Goal: Task Accomplishment & Management: Use online tool/utility

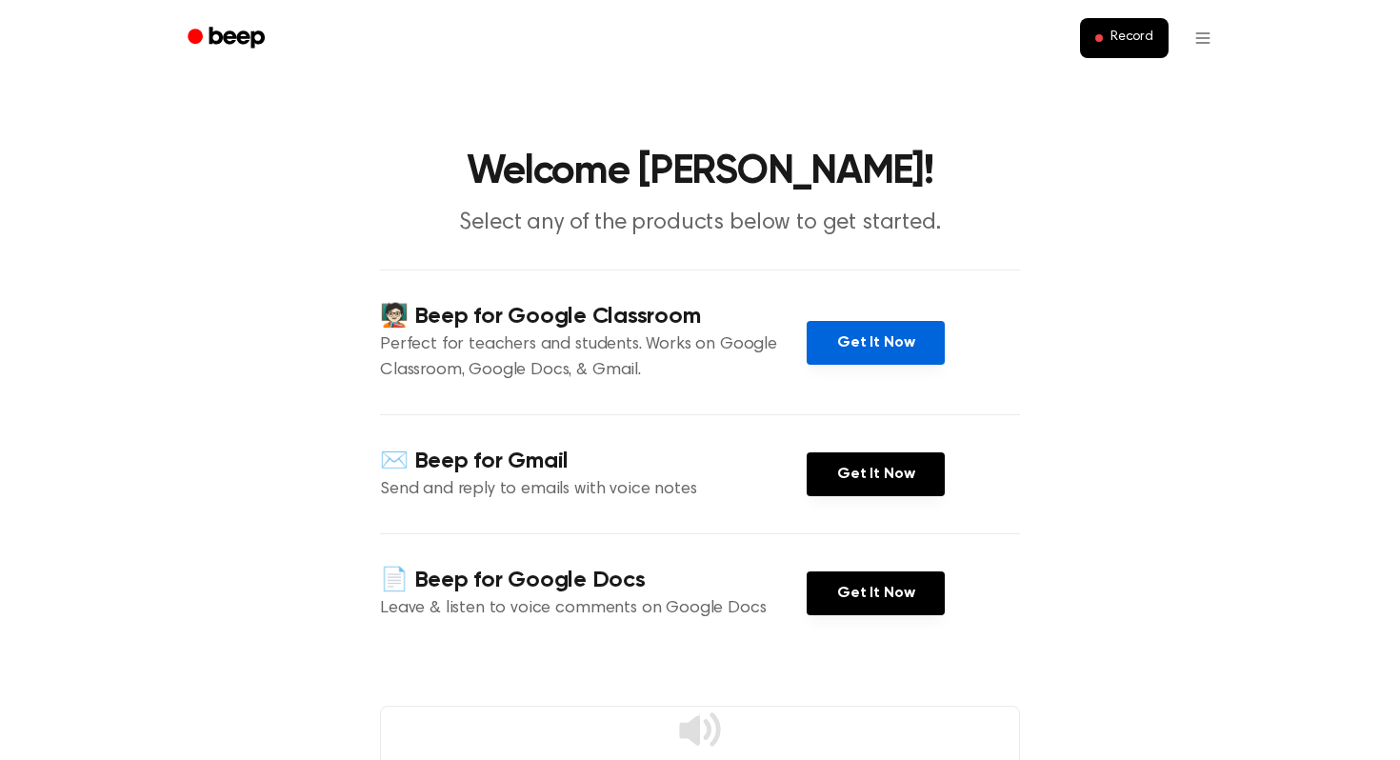
click at [838, 354] on link "Get It Now" at bounding box center [876, 343] width 138 height 44
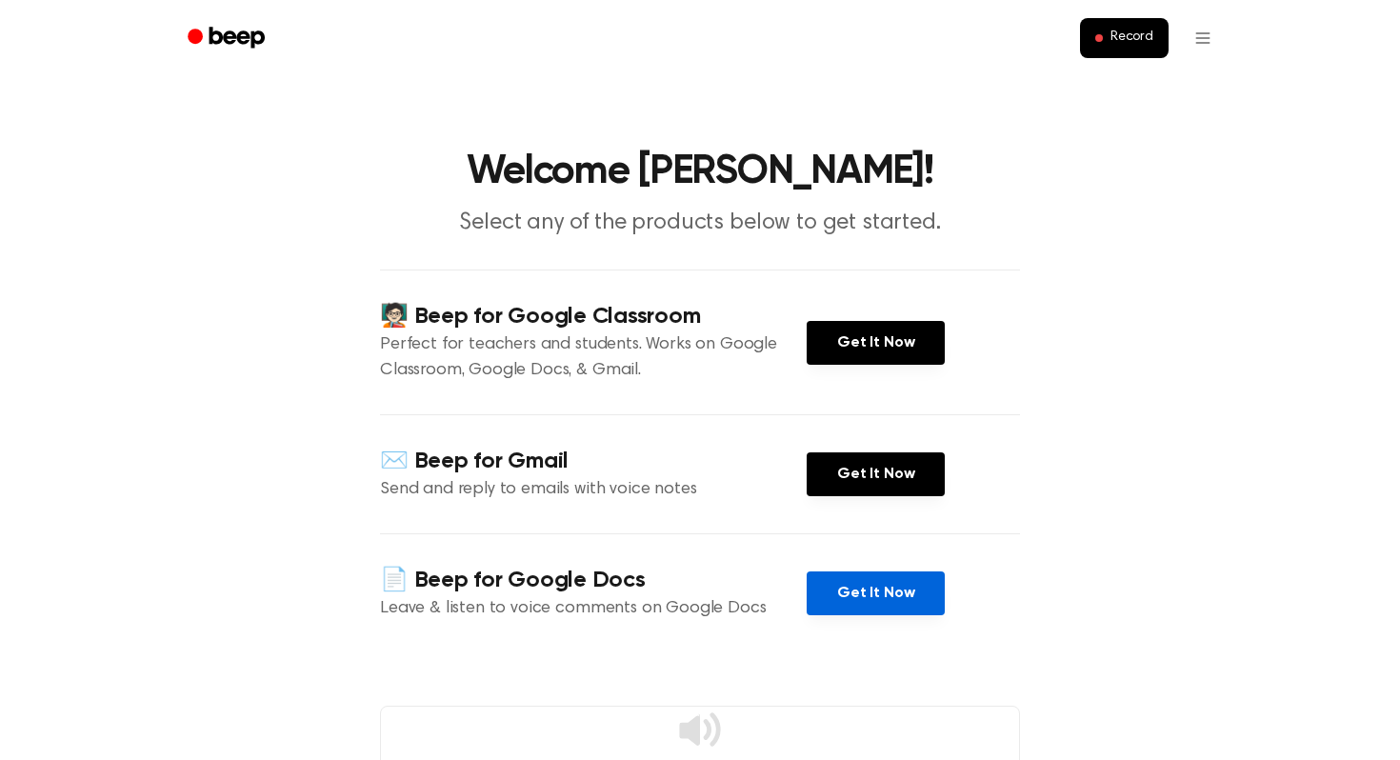
click at [858, 605] on link "Get It Now" at bounding box center [876, 594] width 138 height 44
click at [1141, 50] on button "Record" at bounding box center [1124, 38] width 89 height 40
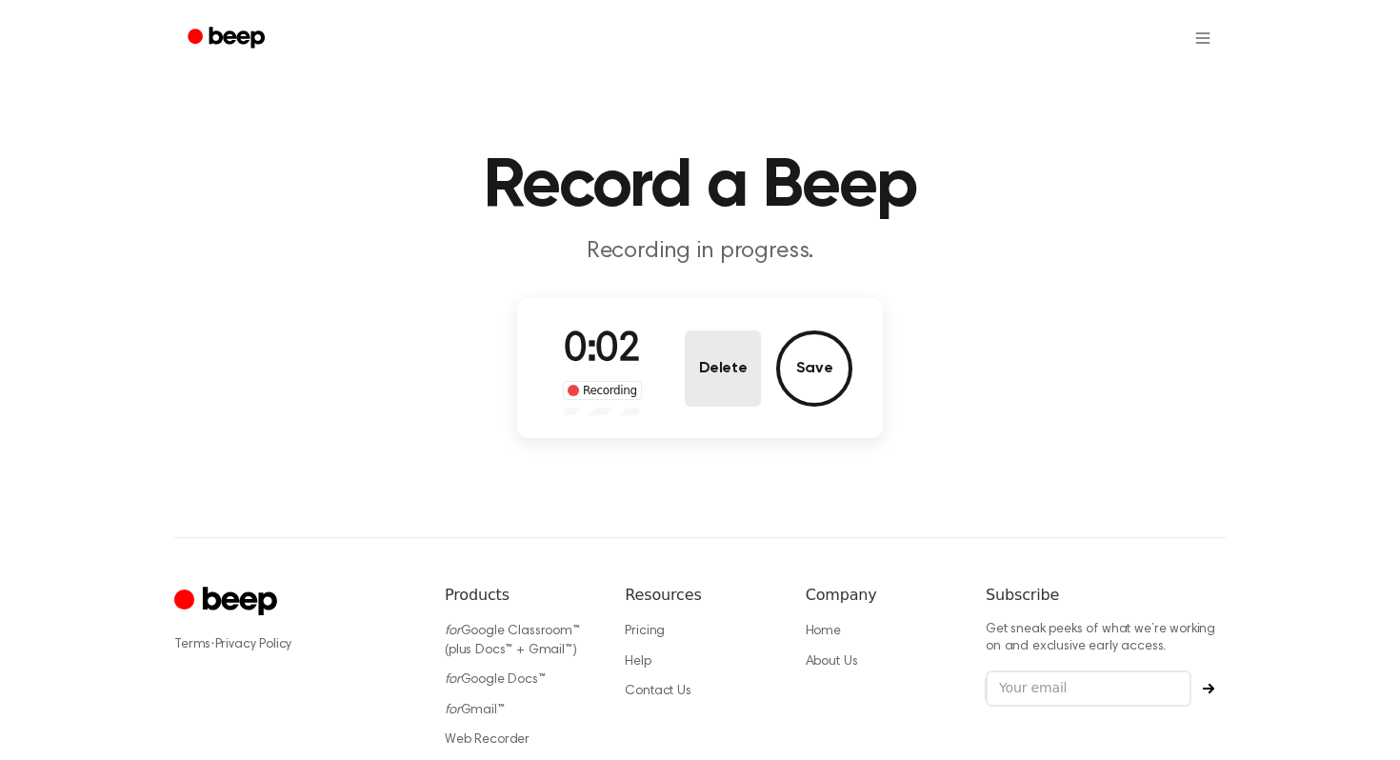
click at [733, 378] on button "Delete" at bounding box center [723, 369] width 76 height 76
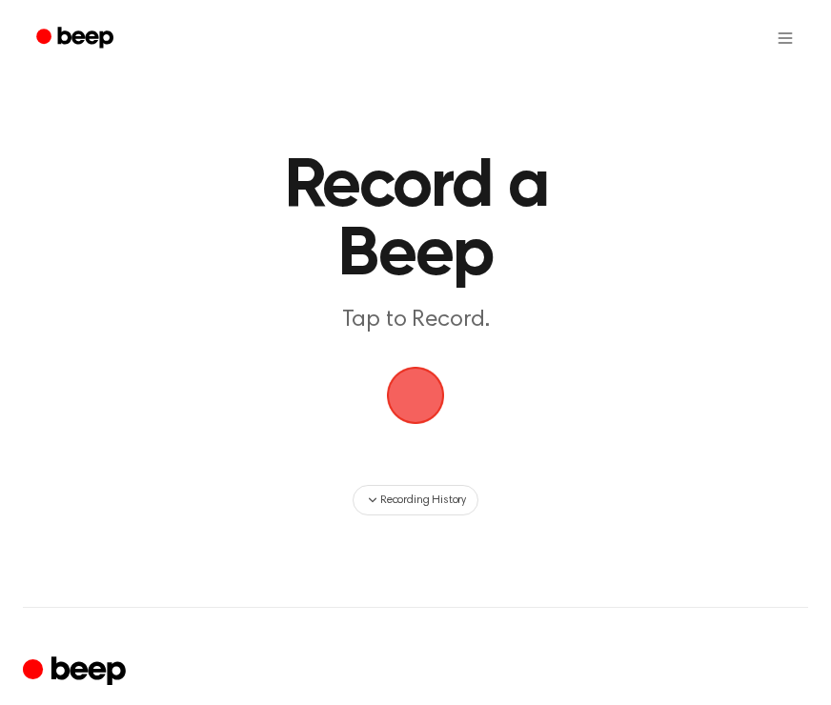
click at [424, 399] on span "button" at bounding box center [415, 395] width 53 height 53
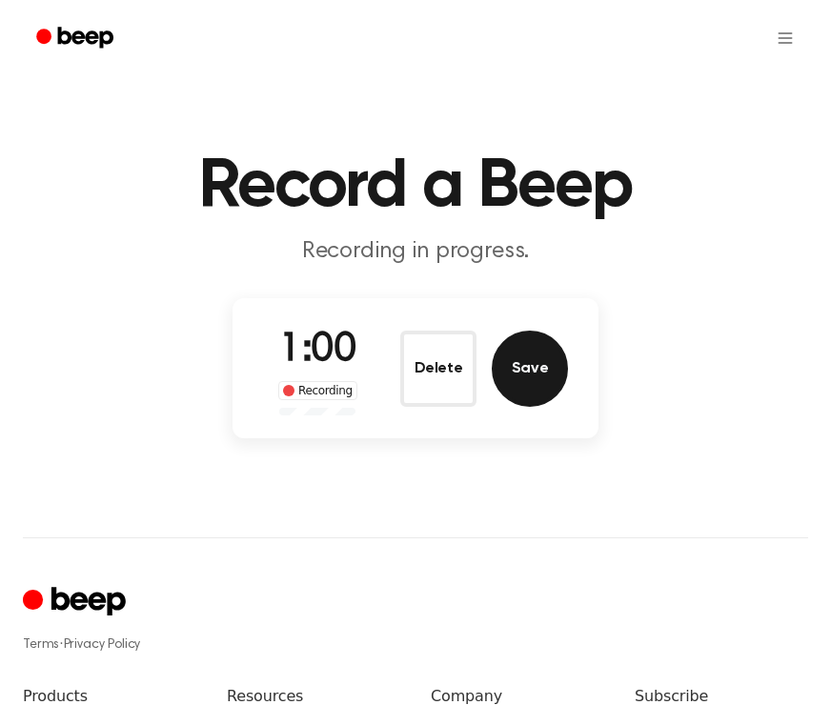
click at [532, 368] on button "Save" at bounding box center [530, 369] width 76 height 76
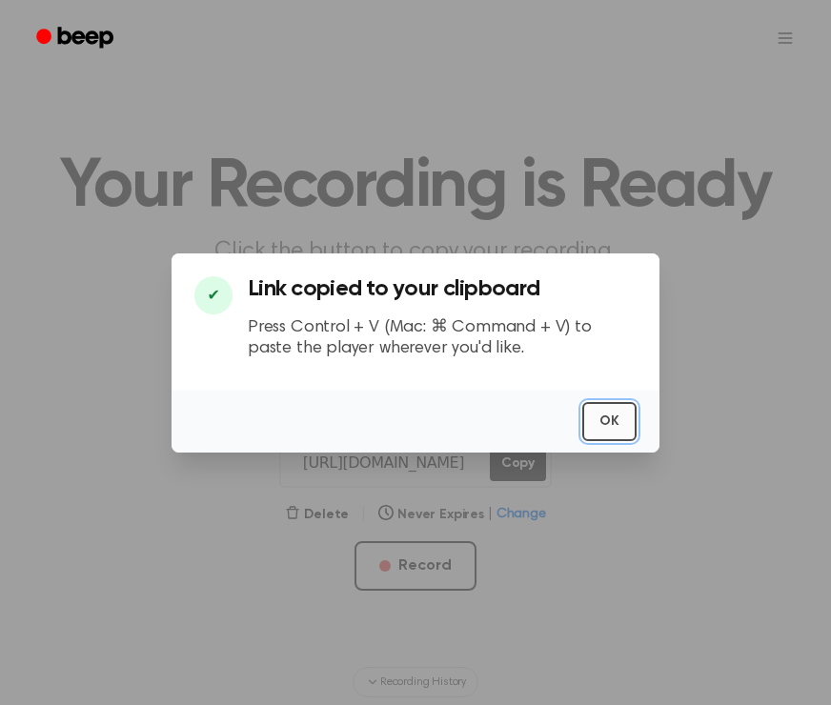
click at [603, 418] on button "OK" at bounding box center [609, 421] width 54 height 39
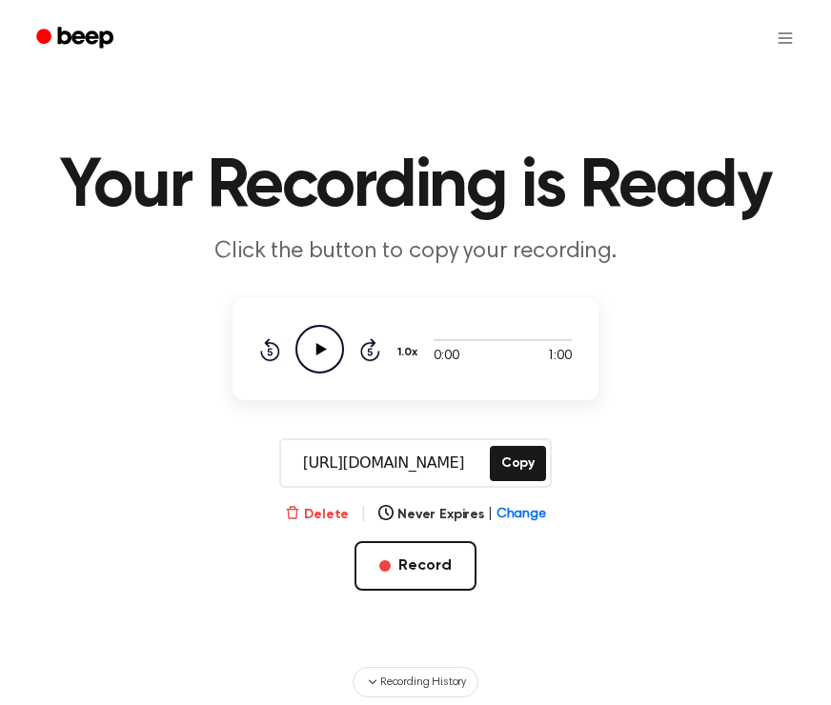
click at [337, 517] on button "Delete" at bounding box center [317, 515] width 64 height 20
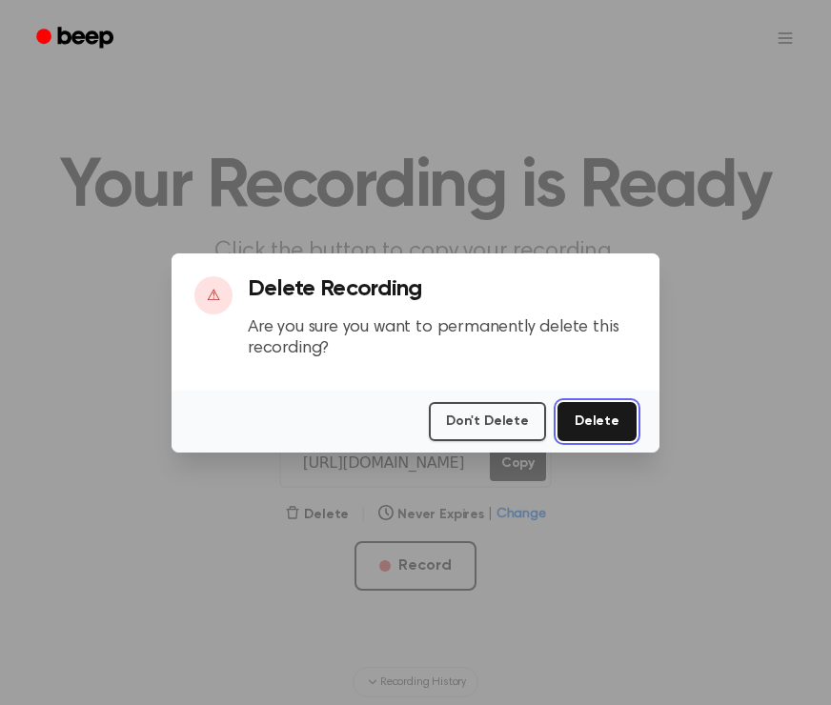
click at [594, 406] on button "Delete" at bounding box center [596, 421] width 79 height 39
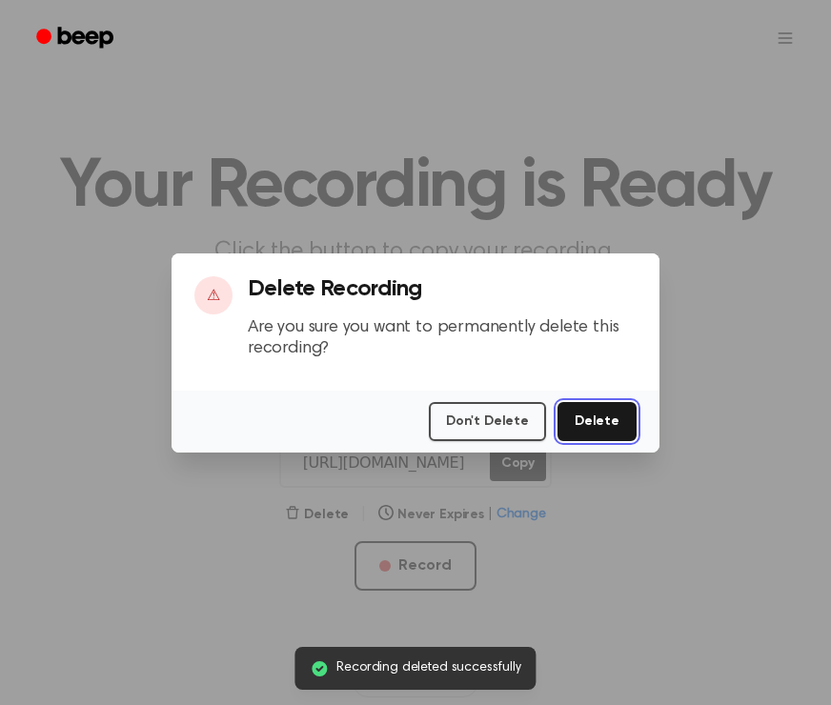
click at [593, 421] on button "Delete" at bounding box center [596, 421] width 79 height 39
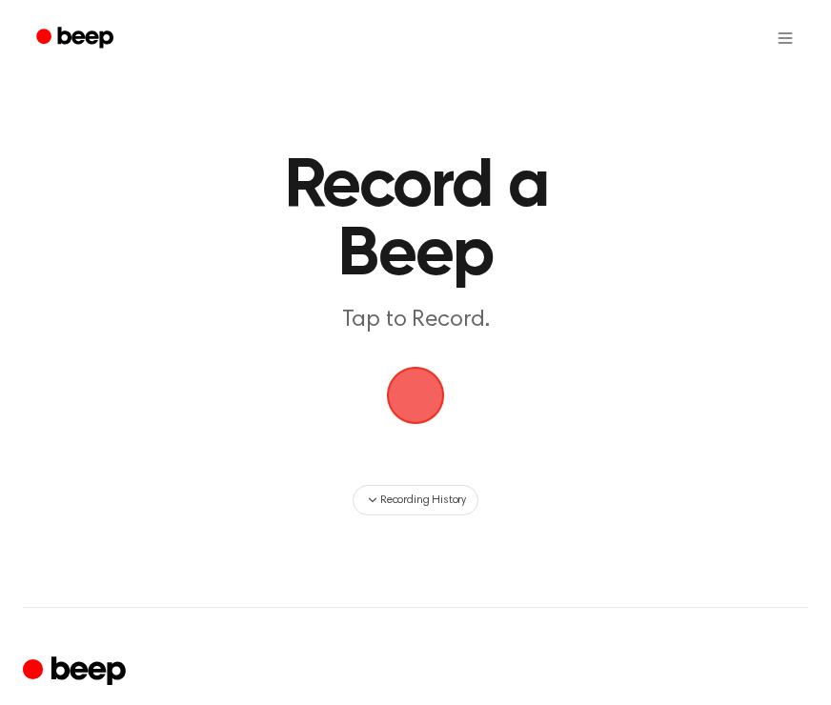
click at [429, 378] on span "button" at bounding box center [416, 396] width 58 height 58
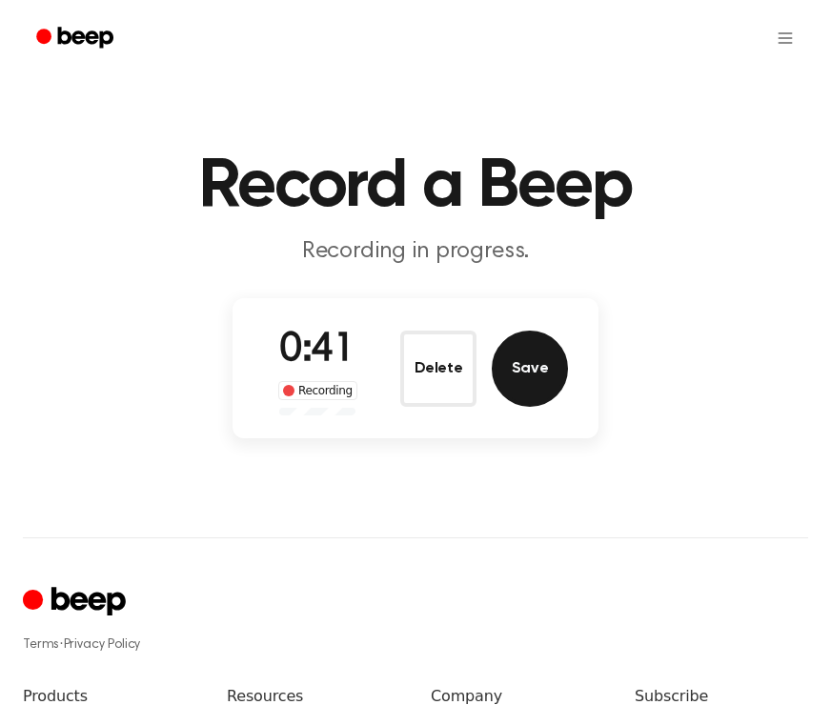
click at [531, 367] on button "Save" at bounding box center [530, 369] width 76 height 76
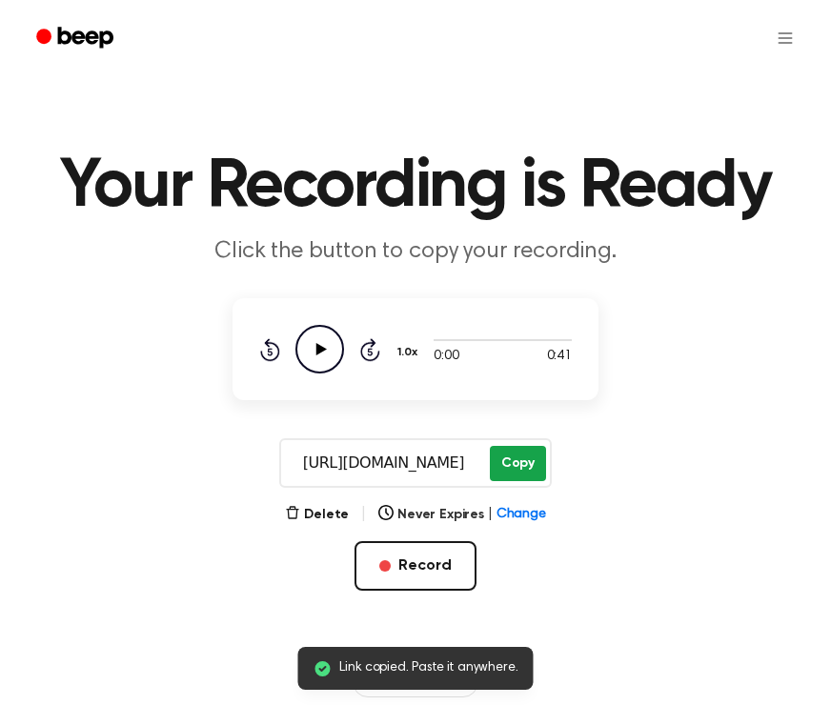
click at [518, 460] on button "Copy" at bounding box center [518, 463] width 56 height 35
click at [506, 475] on button "Copy" at bounding box center [518, 463] width 56 height 35
click at [510, 467] on button "Copy" at bounding box center [518, 463] width 56 height 35
